Goal: Information Seeking & Learning: Learn about a topic

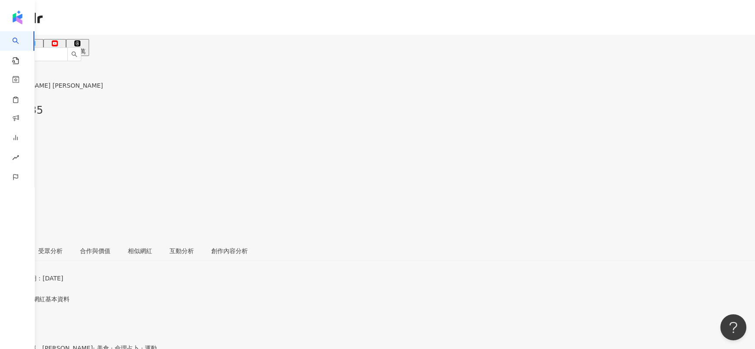
drag, startPoint x: 199, startPoint y: 49, endPoint x: 198, endPoint y: 42, distance: 6.6
click at [199, 56] on div "[PERSON_NAME] [PERSON_NAME] 追蹤數 100,035 互動率 0.92% 觀看率 31.9%" at bounding box center [377, 148] width 755 height 185
click at [40, 48] on div "6.3萬" at bounding box center [32, 51] width 16 height 7
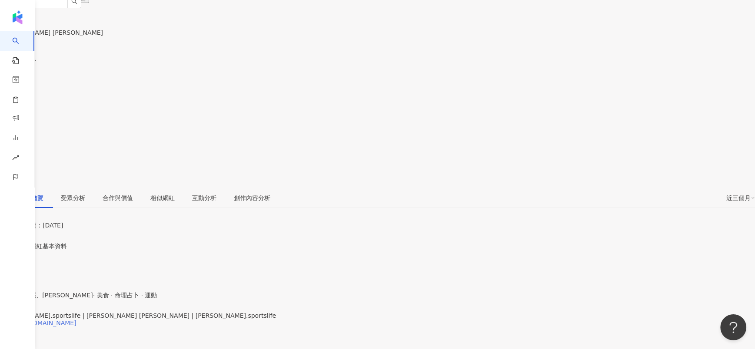
click at [77, 320] on div "[URL][DOMAIN_NAME]" at bounding box center [43, 323] width 68 height 7
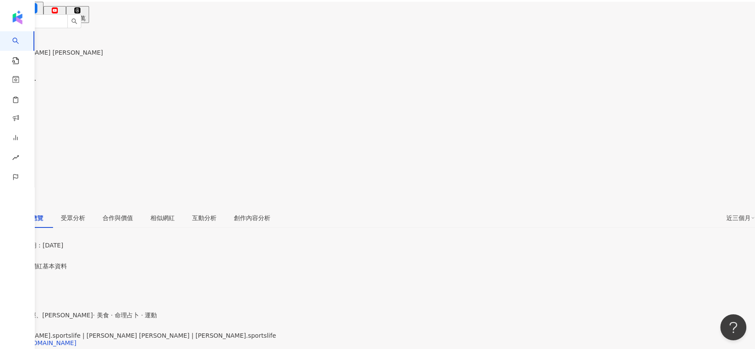
scroll to position [0, 0]
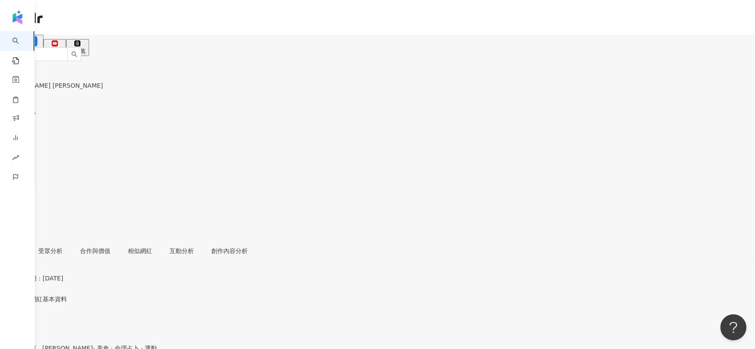
click at [63, 48] on div "7.2萬" at bounding box center [55, 51] width 16 height 7
